Goal: Complete application form

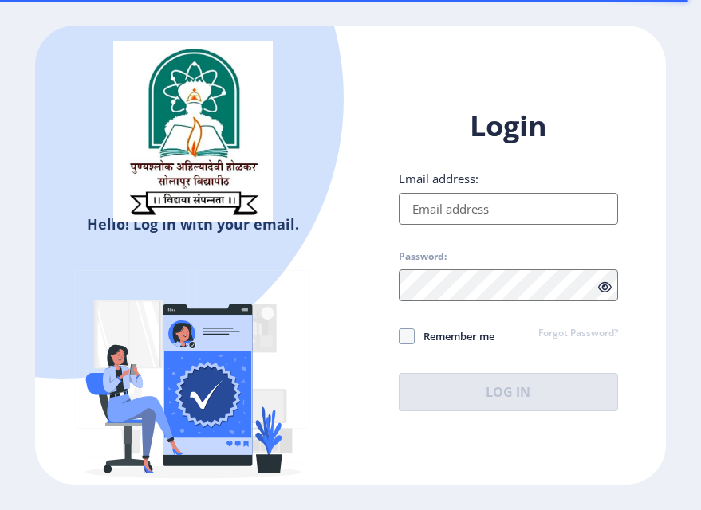
click at [460, 207] on input "Email address:" at bounding box center [509, 209] width 220 height 32
type input "[EMAIL_ADDRESS][DOMAIN_NAME]"
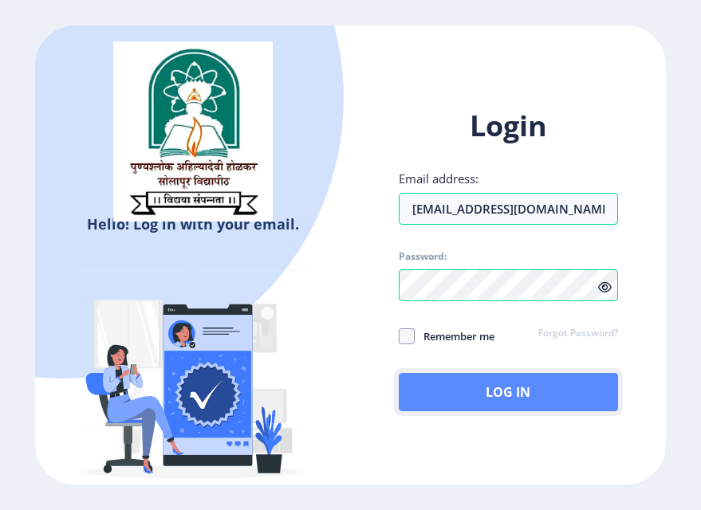
click at [466, 393] on button "Log In" at bounding box center [509, 392] width 220 height 38
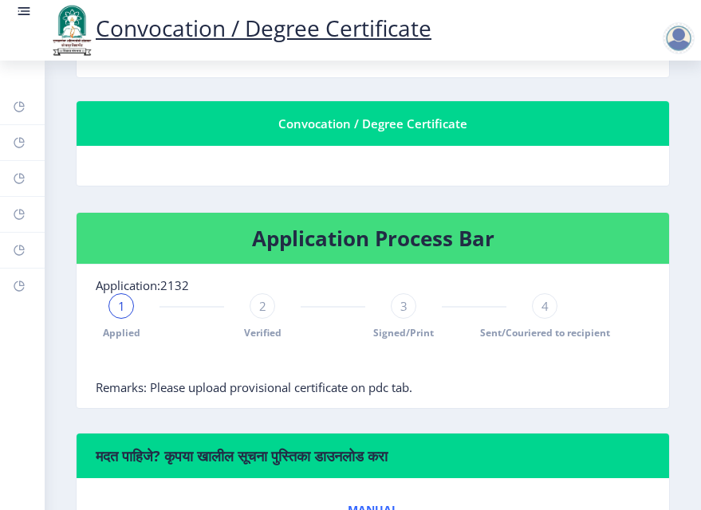
scroll to position [267, 0]
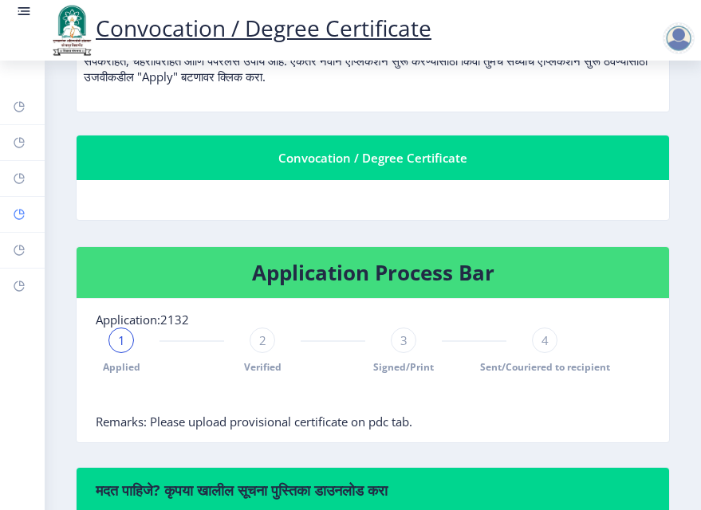
click at [18, 204] on link "Myapplication" at bounding box center [22, 214] width 45 height 35
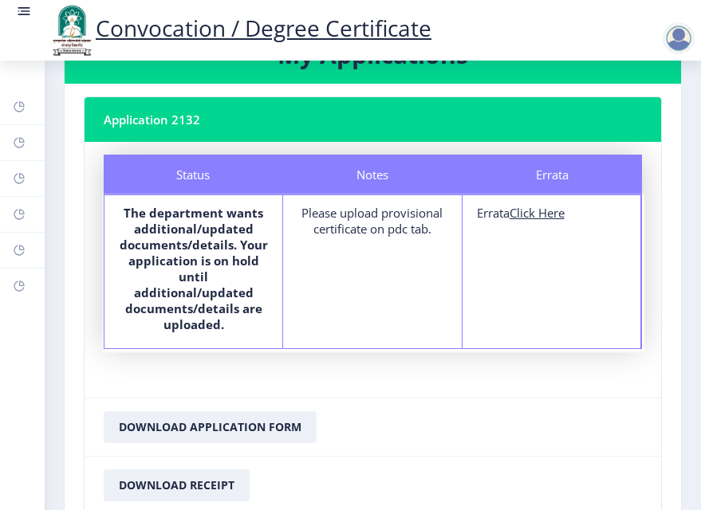
scroll to position [22, 0]
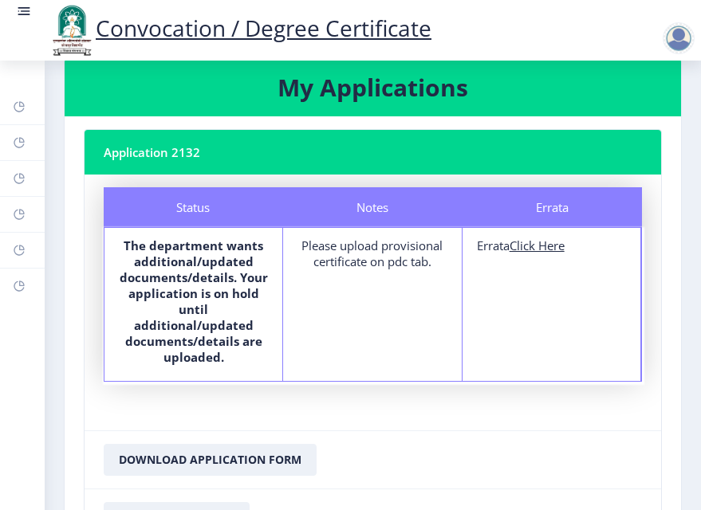
click at [542, 246] on u "Click Here" at bounding box center [537, 246] width 55 height 16
select select
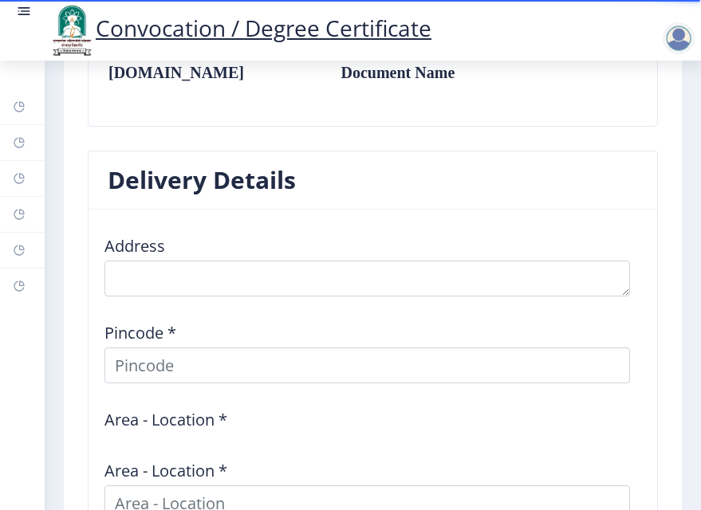
scroll to position [1149, 0]
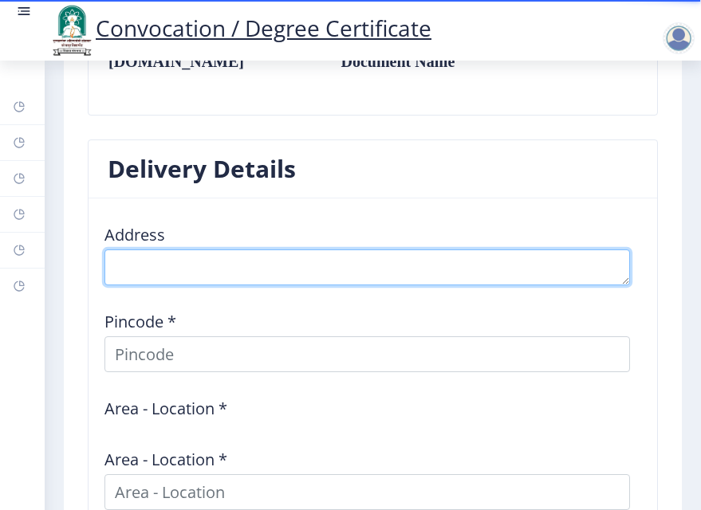
click at [206, 273] on textarea at bounding box center [367, 268] width 526 height 36
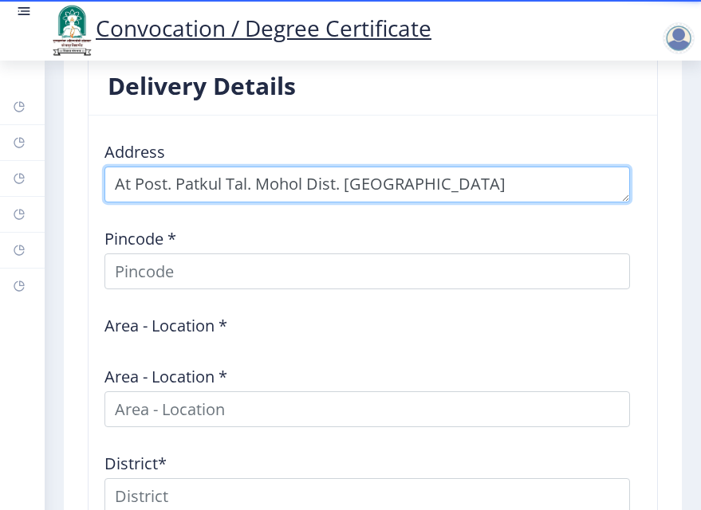
scroll to position [1362, 0]
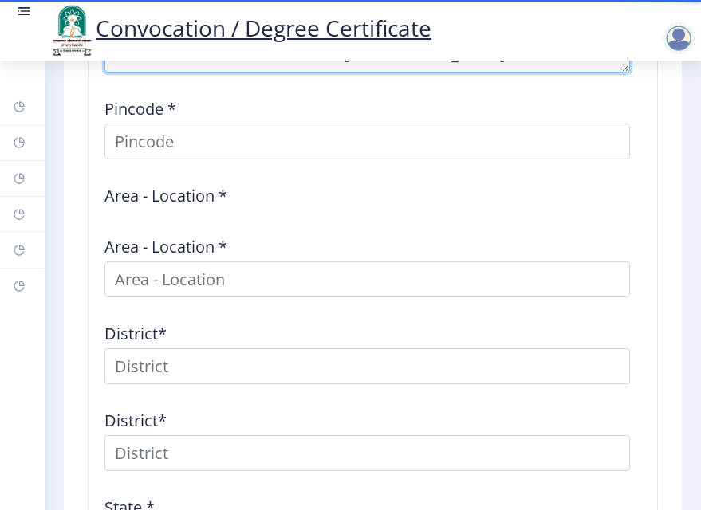
type textarea "At Post. Patkul Tal. Mohol Dist. [GEOGRAPHIC_DATA]"
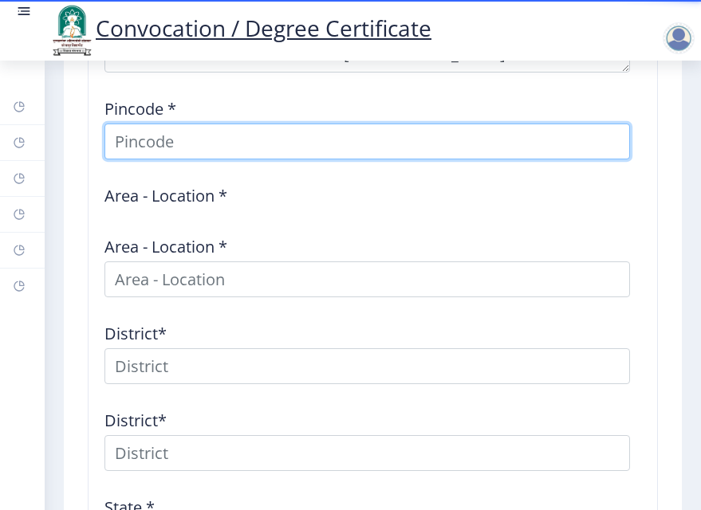
click at [187, 151] on input at bounding box center [367, 142] width 526 height 36
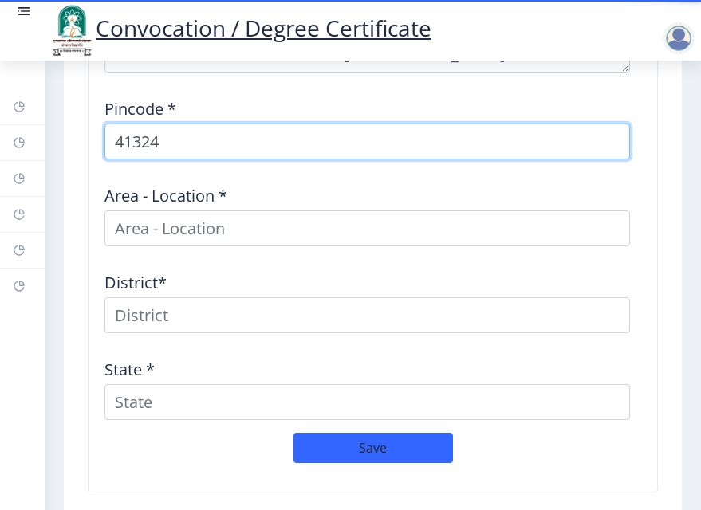
type input "413248"
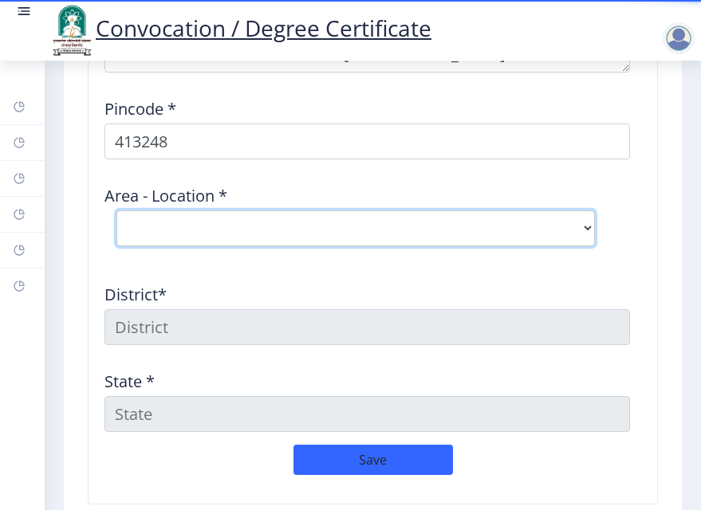
click at [160, 211] on select "Select Area Location [GEOGRAPHIC_DATA] B.O Konheri B.O Patkul B.O Pennur S.O Po…" at bounding box center [355, 229] width 479 height 36
select select "3: Object"
click at [116, 211] on select "Select Area Location [GEOGRAPHIC_DATA] B.O Konheri B.O Patkul B.O Pennur S.O Po…" at bounding box center [355, 229] width 479 height 36
type input "SOLAPUR"
type input "[GEOGRAPHIC_DATA]"
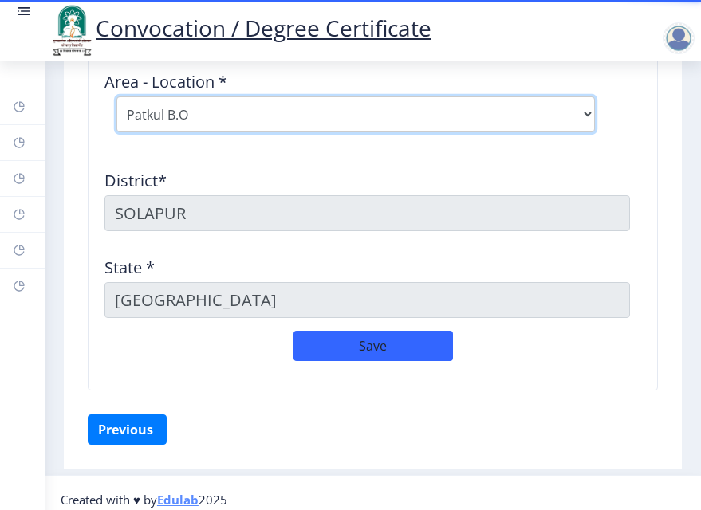
scroll to position [1485, 0]
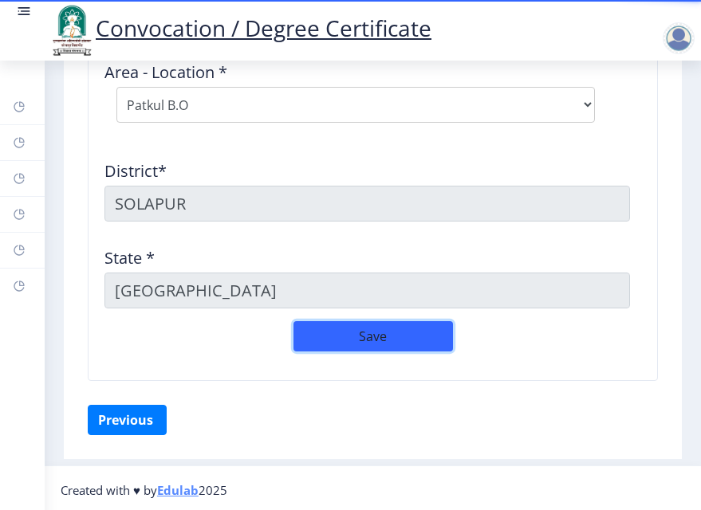
click at [337, 322] on button "Save" at bounding box center [374, 336] width 160 height 30
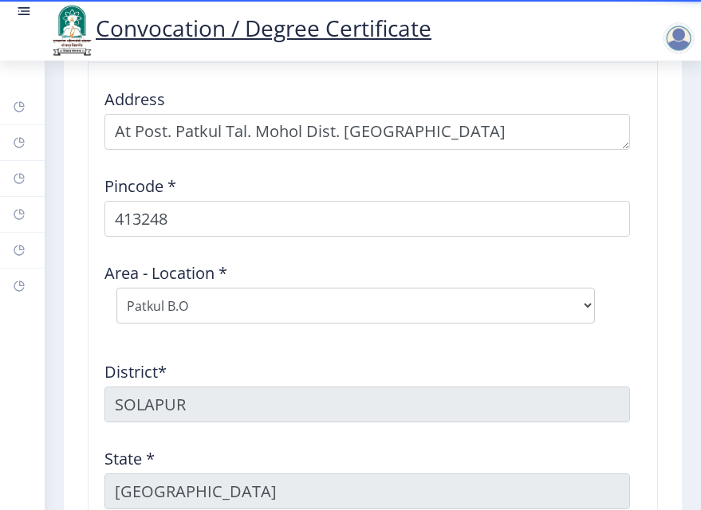
scroll to position [1531, 0]
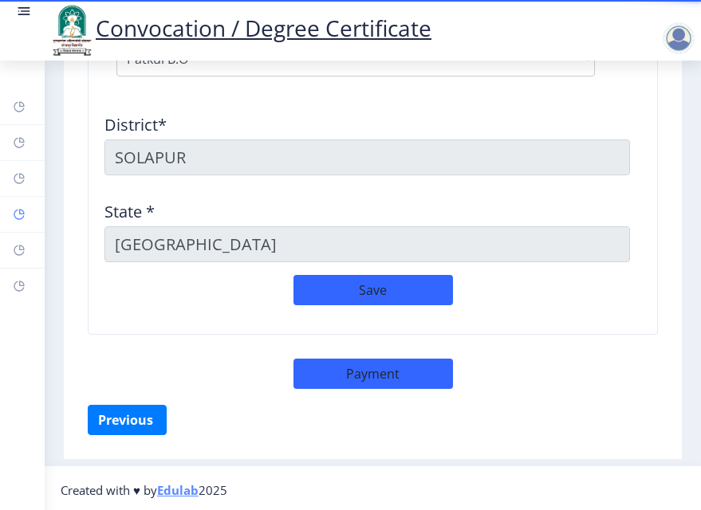
click at [20, 211] on icon at bounding box center [22, 212] width 6 height 6
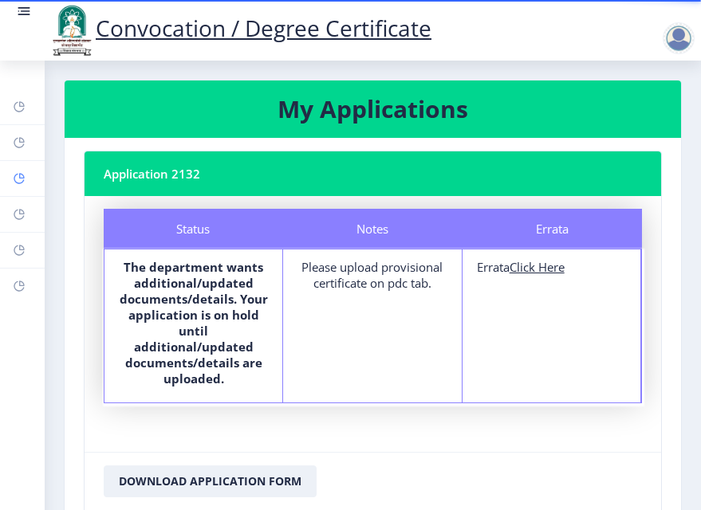
click at [20, 181] on rect at bounding box center [19, 178] width 13 height 13
select select
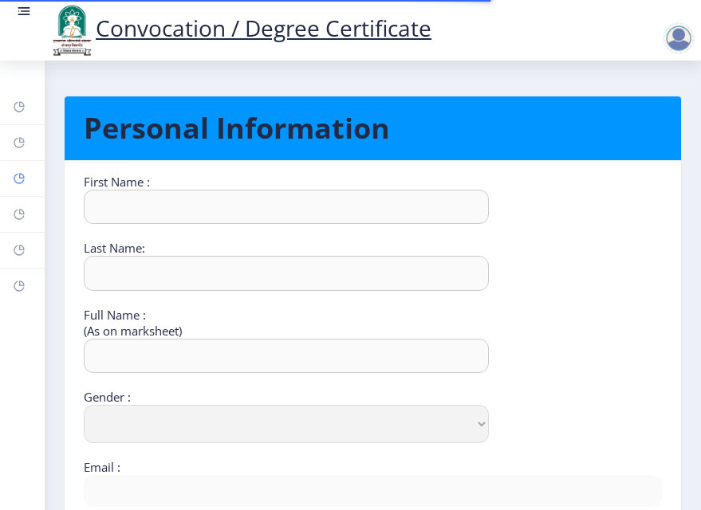
type input "Ajay"
type input "Pulujkar"
type input "[PERSON_NAME]"
select select "[DEMOGRAPHIC_DATA]"
type input "[EMAIL_ADDRESS][DOMAIN_NAME]"
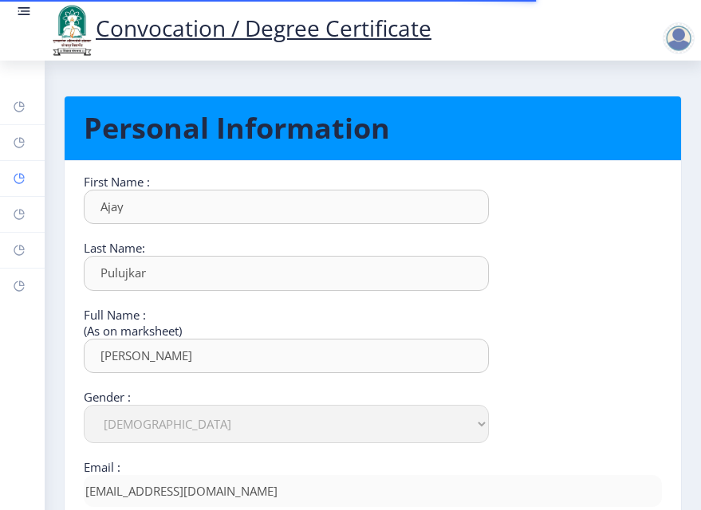
type input "[PHONE_NUMBER]"
drag, startPoint x: 18, startPoint y: 116, endPoint x: 16, endPoint y: 140, distance: 23.3
click at [18, 116] on link "Dashboard" at bounding box center [22, 106] width 45 height 35
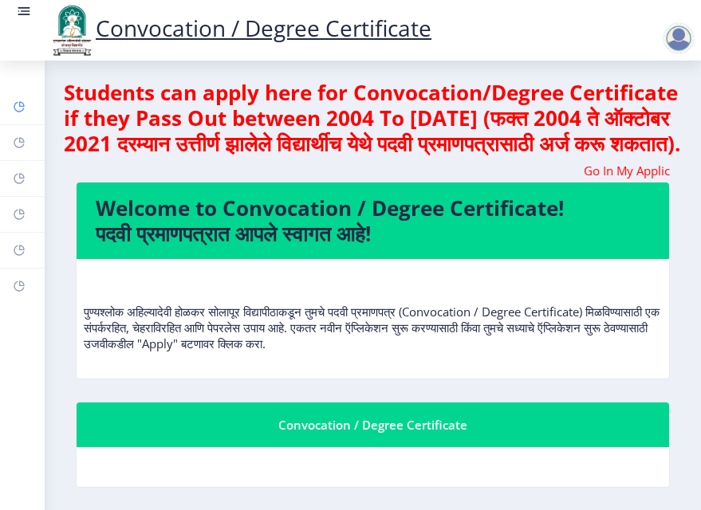
click at [23, 108] on rect at bounding box center [19, 106] width 13 height 13
click at [25, 17] on rect at bounding box center [24, 11] width 16 height 16
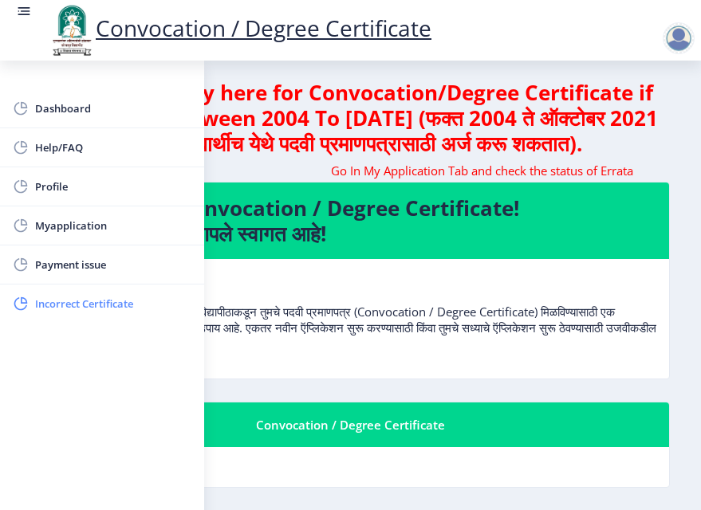
click at [60, 299] on span "Incorrect Certificate" at bounding box center [113, 303] width 156 height 19
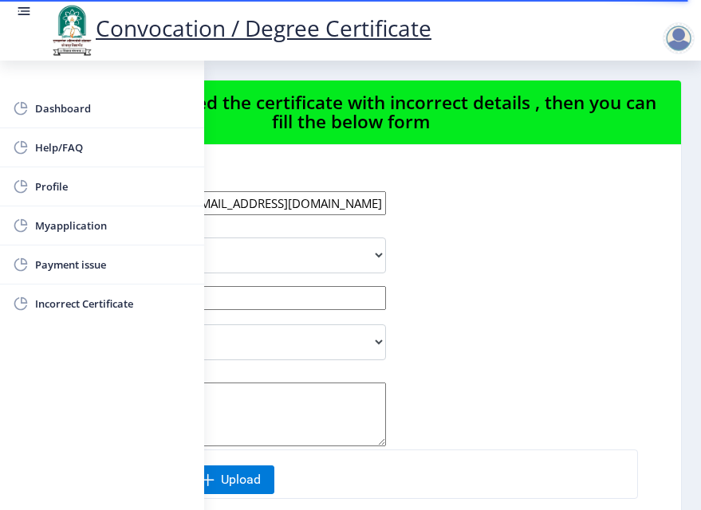
click at [491, 250] on div "2132" at bounding box center [298, 256] width 519 height 36
click at [19, 10] on rect at bounding box center [24, 11] width 16 height 16
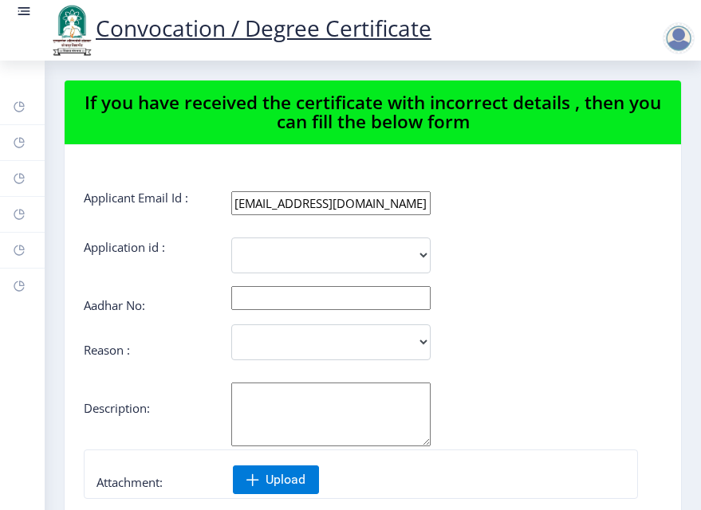
click at [22, 16] on rect at bounding box center [24, 11] width 16 height 16
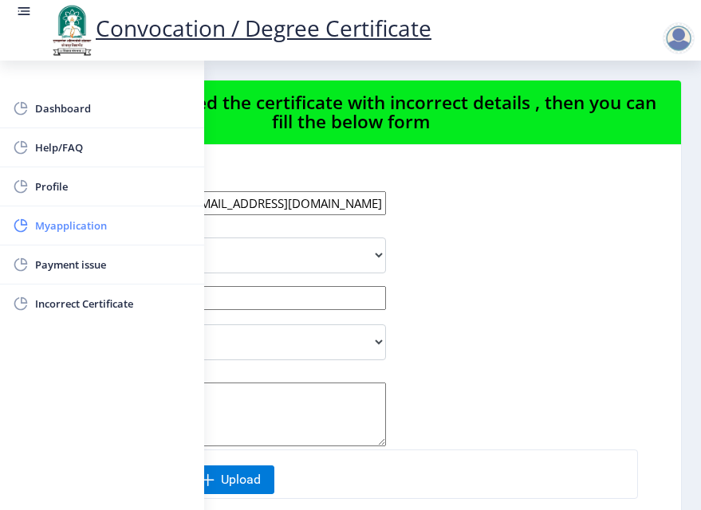
click at [67, 222] on span "Myapplication" at bounding box center [113, 225] width 156 height 19
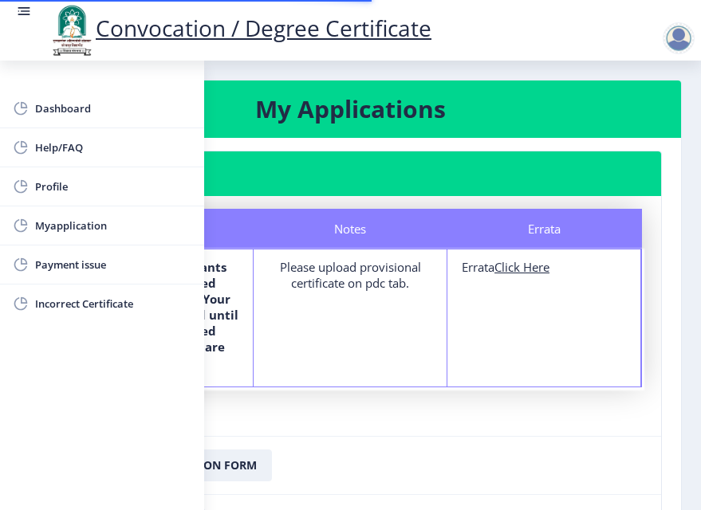
click at [358, 309] on div "Notes Please upload provisional certificate on pdc tab." at bounding box center [351, 318] width 194 height 137
click at [21, 7] on rect at bounding box center [24, 11] width 16 height 16
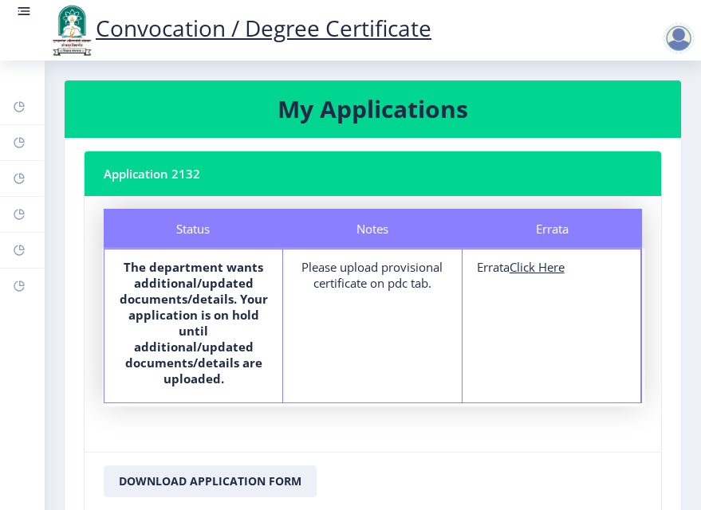
click at [22, 15] on rect at bounding box center [24, 15] width 12 height 2
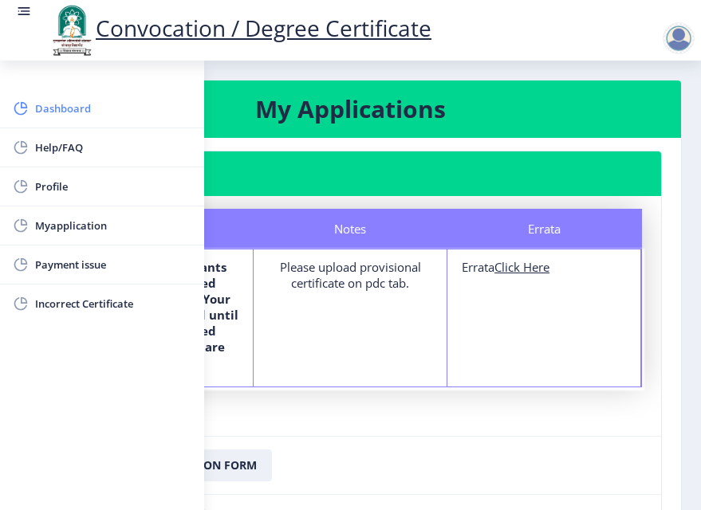
click at [51, 116] on span "Dashboard" at bounding box center [113, 108] width 156 height 19
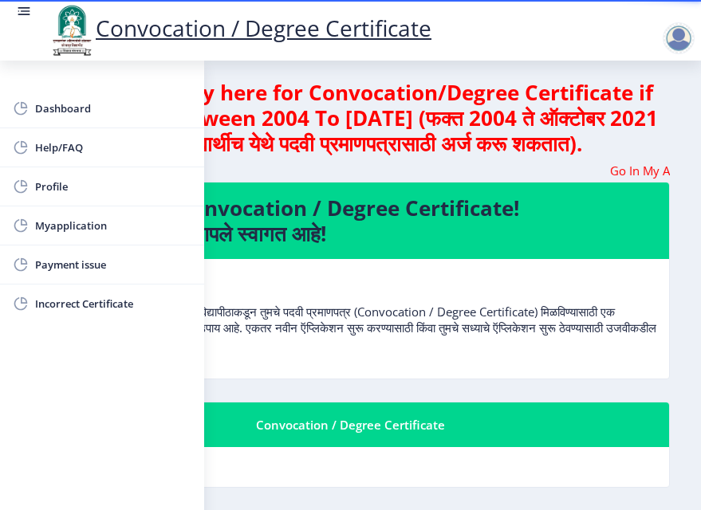
click at [397, 179] on marquee "Go In My Application Tab and check the status of Errata" at bounding box center [350, 171] width 639 height 16
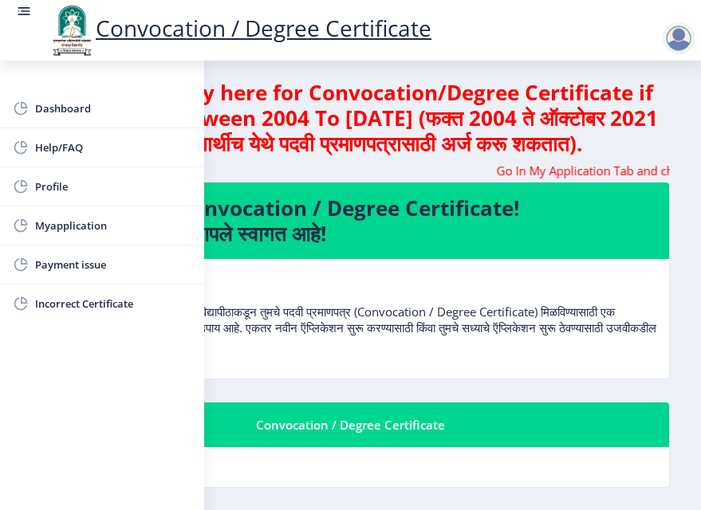
click at [18, 16] on rect at bounding box center [24, 11] width 16 height 16
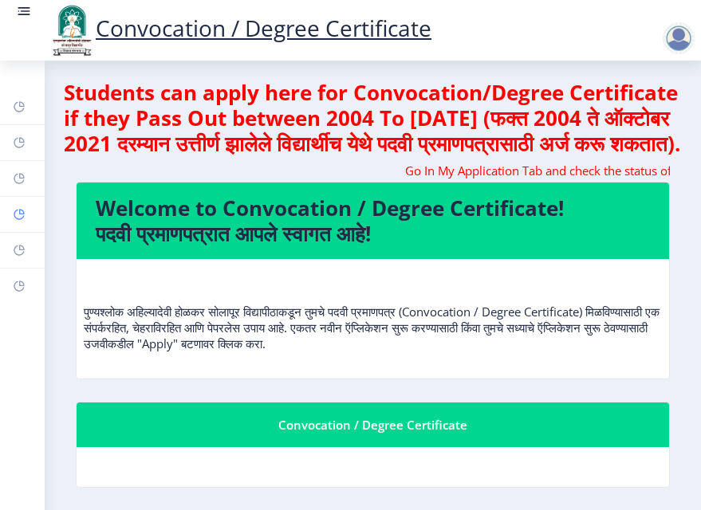
click at [14, 215] on icon at bounding box center [19, 215] width 10 height 10
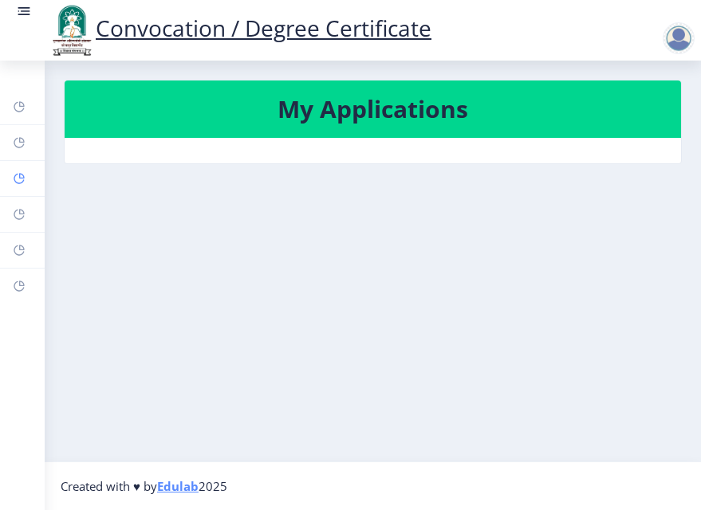
click at [16, 177] on rect at bounding box center [19, 178] width 13 height 13
select select
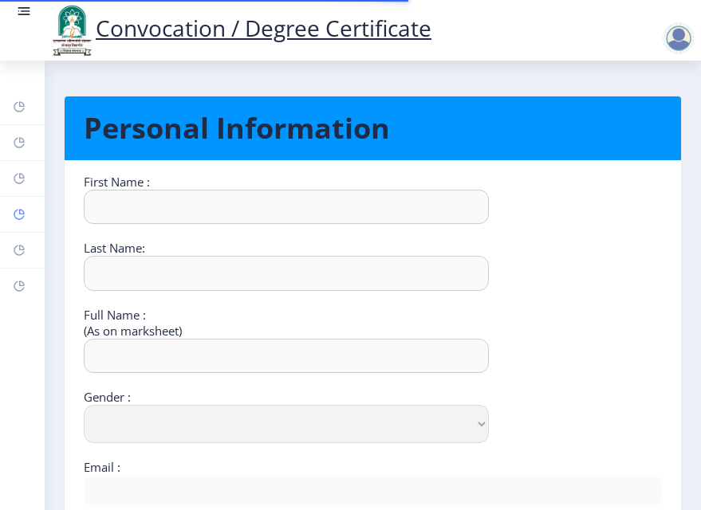
click at [20, 209] on rect at bounding box center [19, 214] width 13 height 13
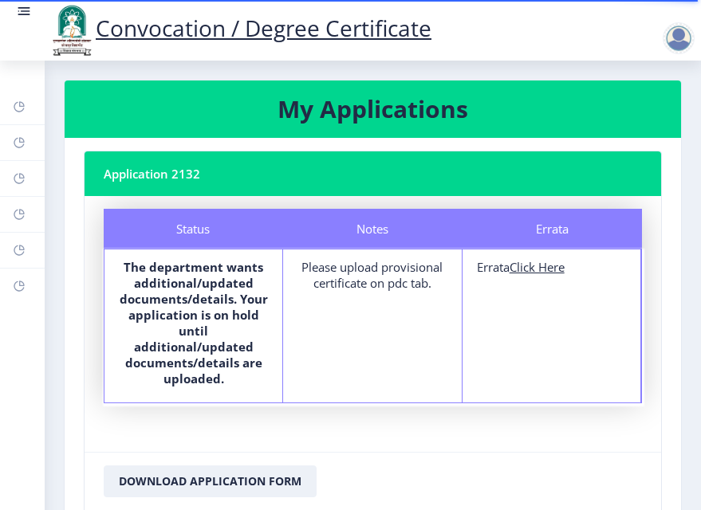
click at [401, 278] on div "Please upload provisional certificate on pdc tab." at bounding box center [372, 275] width 149 height 32
click at [410, 269] on div "Please upload provisional certificate on pdc tab." at bounding box center [372, 275] width 149 height 32
click at [399, 282] on div "Please upload provisional certificate on pdc tab." at bounding box center [372, 275] width 149 height 32
click at [429, 282] on div "Please upload provisional certificate on pdc tab." at bounding box center [372, 275] width 149 height 32
click at [405, 287] on div "Please upload provisional certificate on pdc tab." at bounding box center [372, 275] width 149 height 32
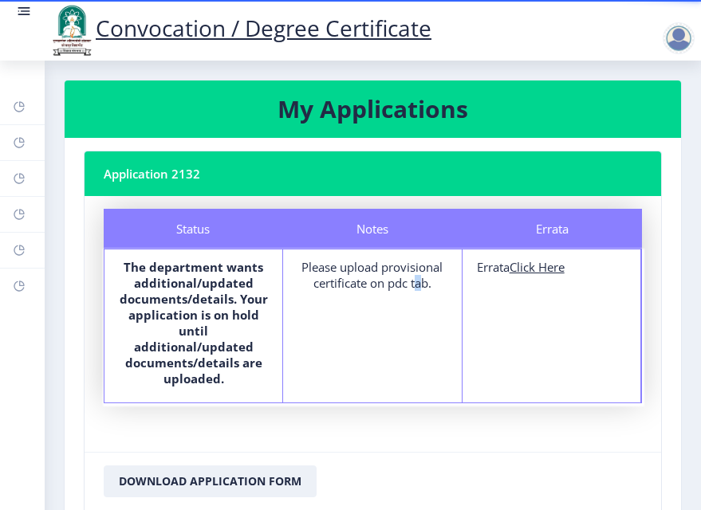
click at [405, 287] on div "Please upload provisional certificate on pdc tab." at bounding box center [372, 275] width 149 height 32
click at [415, 274] on div "Please upload provisional certificate on pdc tab." at bounding box center [372, 275] width 149 height 32
click at [405, 270] on div "Please upload provisional certificate on pdc tab." at bounding box center [372, 275] width 149 height 32
click at [542, 266] on u "Click Here" at bounding box center [537, 267] width 55 height 16
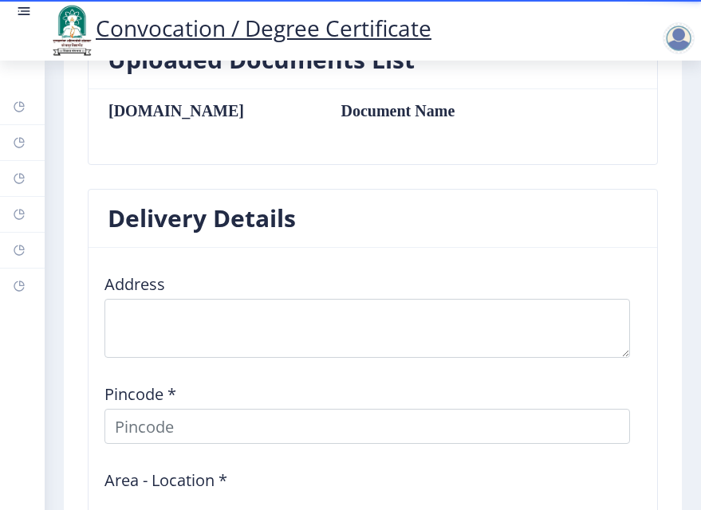
scroll to position [1100, 0]
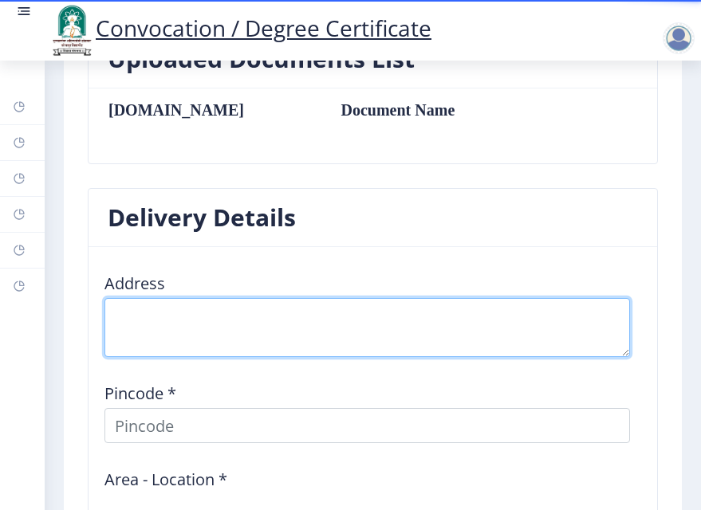
click at [219, 305] on textarea at bounding box center [367, 327] width 526 height 59
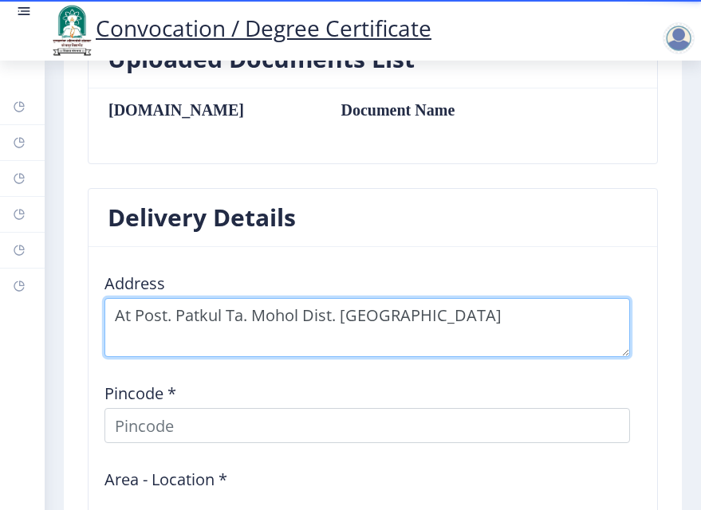
scroll to position [1334, 0]
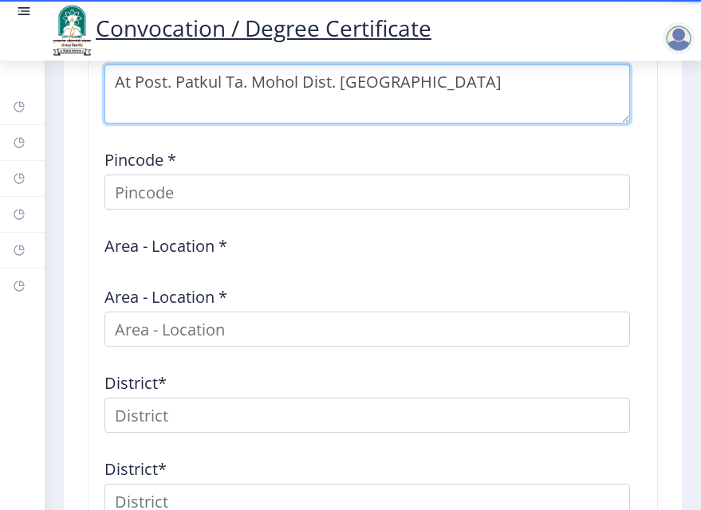
type textarea "At Post. Patkul Ta. Mohol Dist. Solapur"
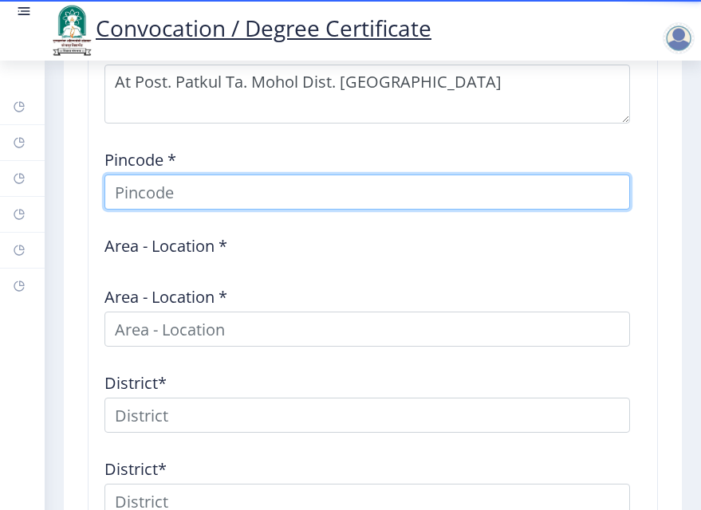
click at [199, 191] on input at bounding box center [367, 192] width 526 height 35
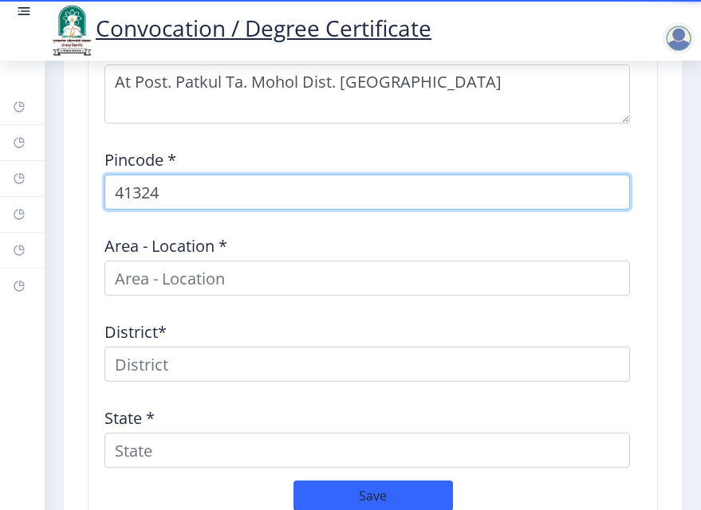
type input "413248"
select select
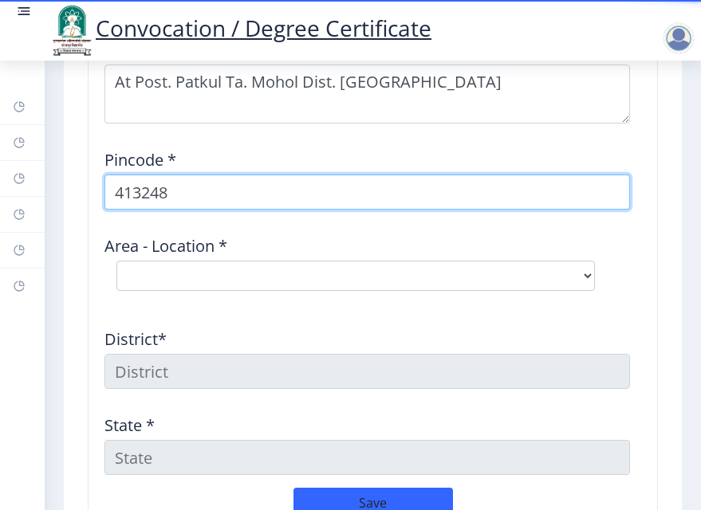
type input "413248"
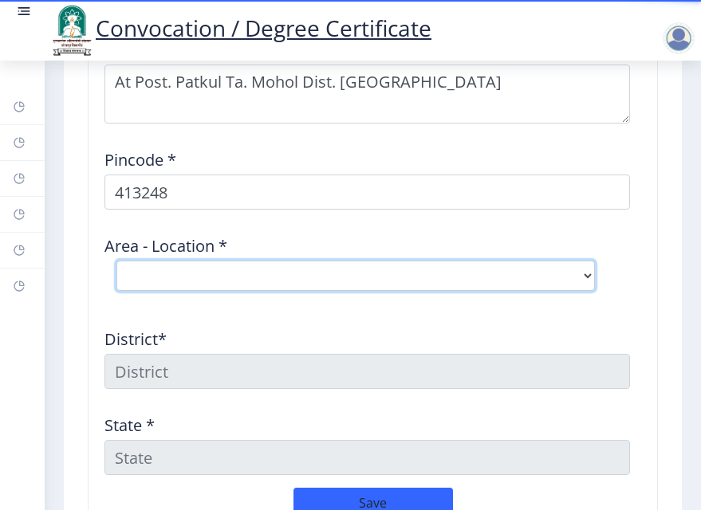
click at [180, 280] on select "Select Area Location [GEOGRAPHIC_DATA] B.O Konheri B.O Patkul B.O Pennur S.O Po…" at bounding box center [355, 276] width 479 height 30
select select "3: Object"
click at [116, 261] on select "Select Area Location [GEOGRAPHIC_DATA] B.O Konheri B.O Patkul B.O Pennur S.O Po…" at bounding box center [355, 276] width 479 height 30
type input "SOLAPUR"
type input "[GEOGRAPHIC_DATA]"
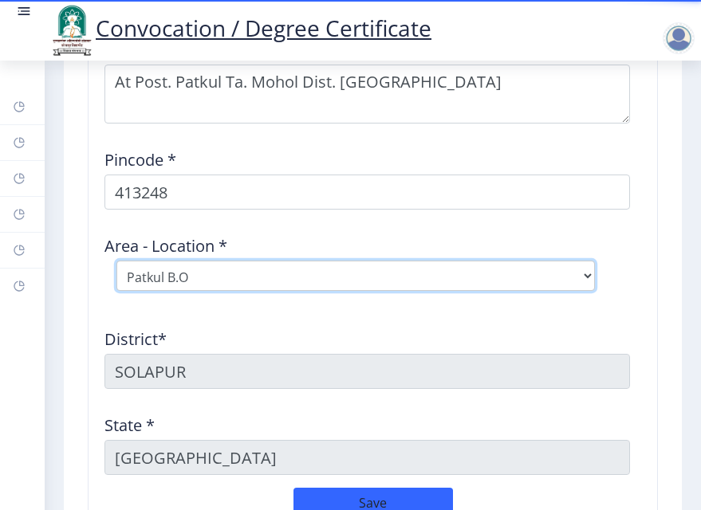
scroll to position [1500, 0]
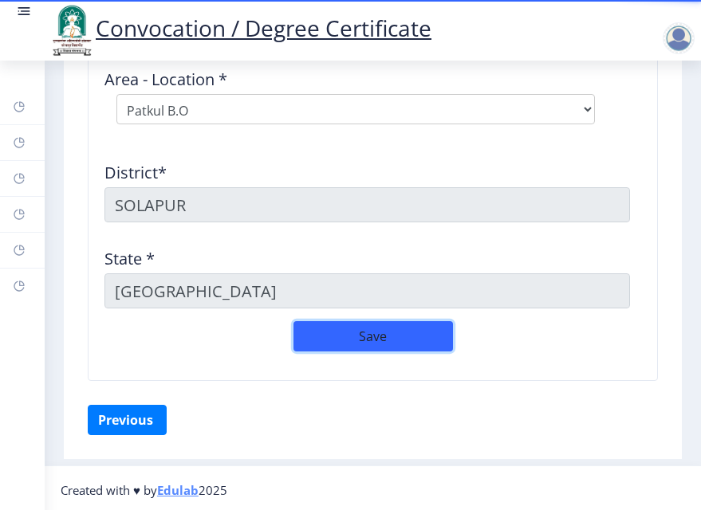
click at [379, 341] on button "Save" at bounding box center [374, 336] width 160 height 30
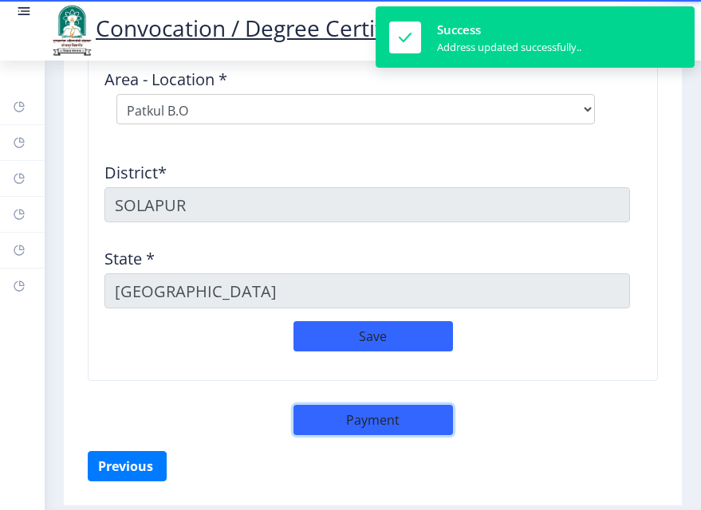
click at [365, 405] on button "Payment" at bounding box center [374, 420] width 160 height 30
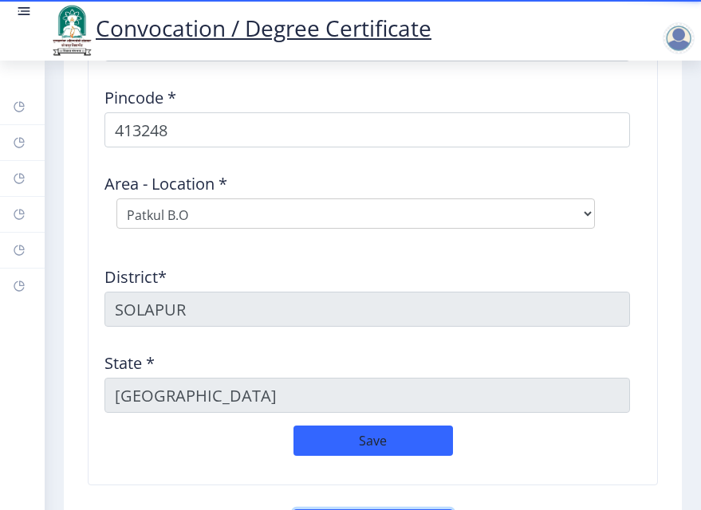
scroll to position [1547, 0]
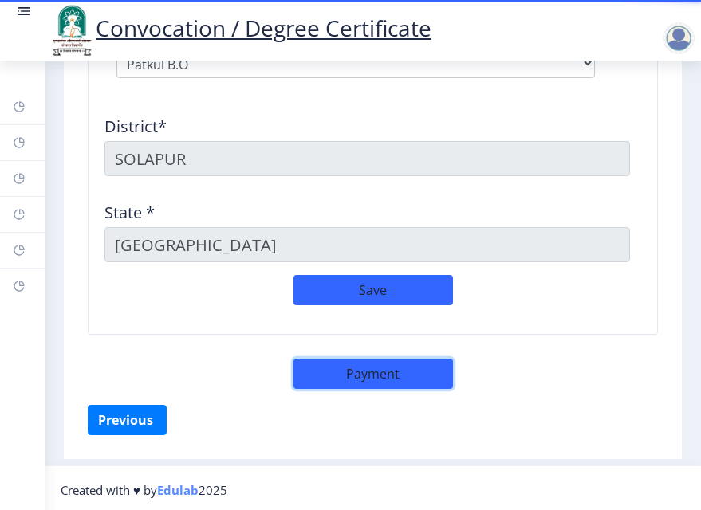
click at [347, 375] on button "Payment" at bounding box center [374, 374] width 160 height 30
click at [362, 370] on button "Payment" at bounding box center [374, 374] width 160 height 30
click at [357, 376] on button "Payment" at bounding box center [374, 374] width 160 height 30
click at [338, 378] on button "Payment" at bounding box center [374, 374] width 160 height 30
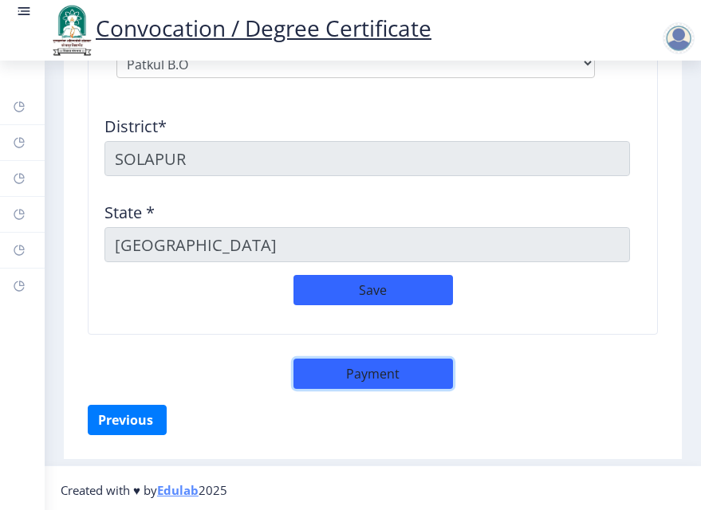
click at [338, 378] on button "Payment" at bounding box center [374, 374] width 160 height 30
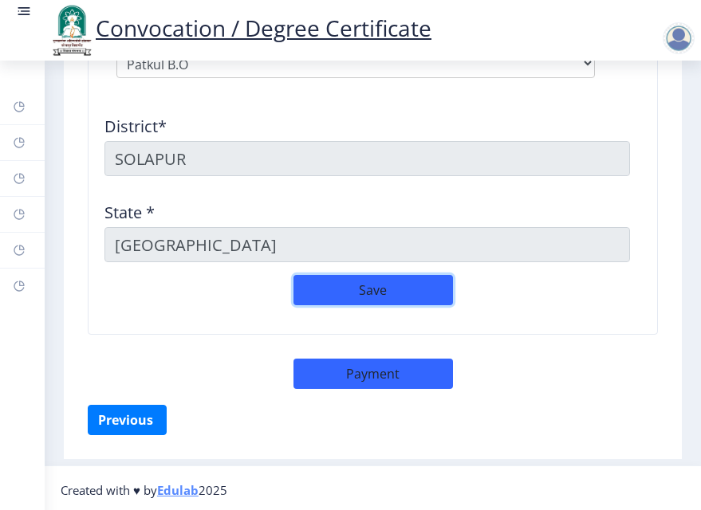
click at [401, 290] on button "Save" at bounding box center [374, 290] width 160 height 30
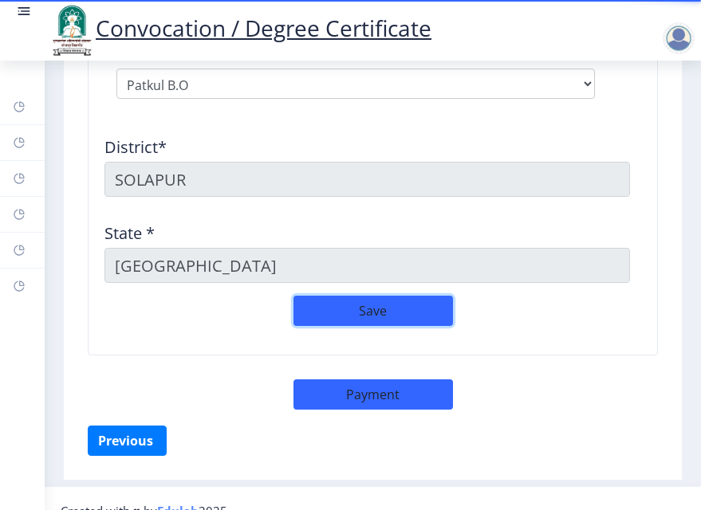
scroll to position [1525, 0]
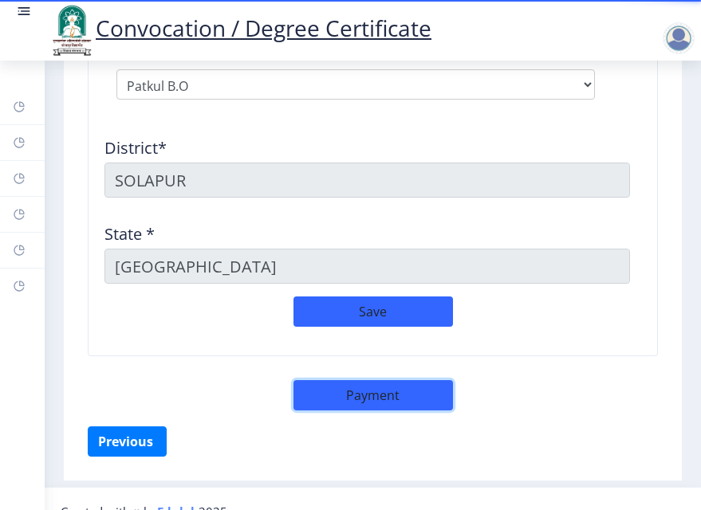
click at [361, 385] on button "Payment" at bounding box center [374, 395] width 160 height 30
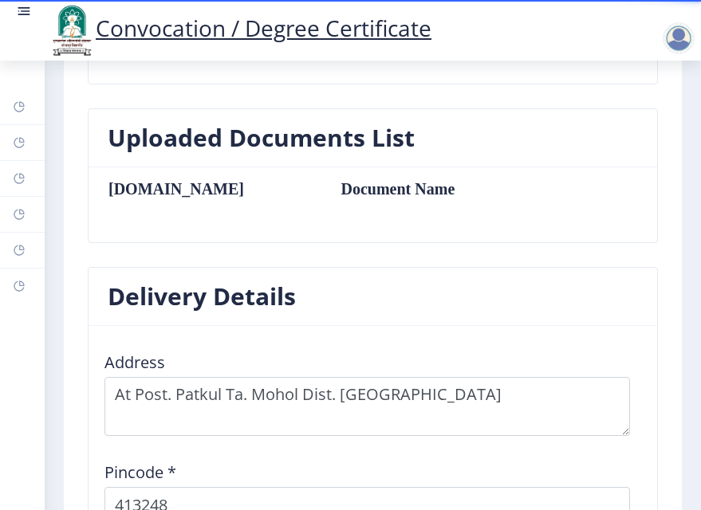
scroll to position [909, 0]
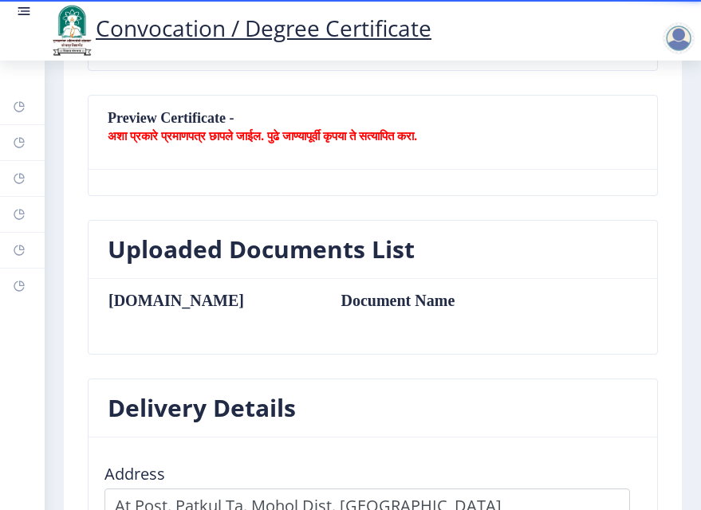
click at [676, 30] on div at bounding box center [679, 38] width 32 height 32
click at [625, 131] on span "Log out" at bounding box center [637, 124] width 102 height 19
